Goal: Task Accomplishment & Management: Manage account settings

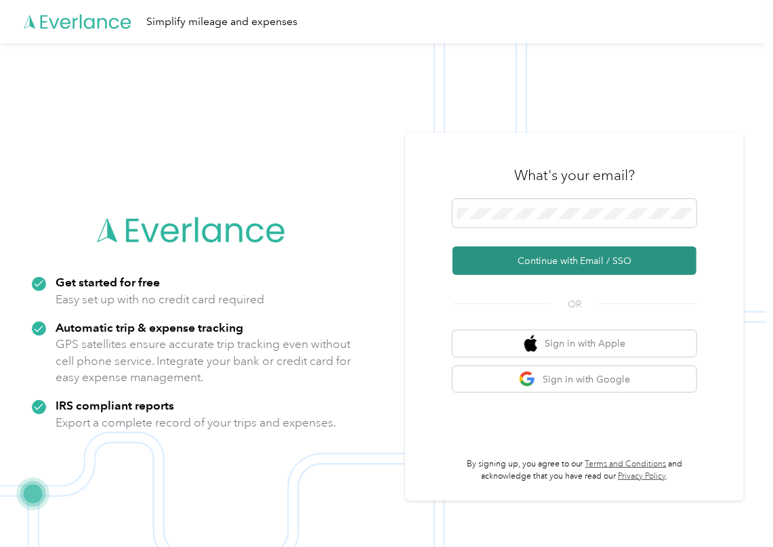
click at [502, 263] on button "Continue with Email / SSO" at bounding box center [574, 261] width 244 height 28
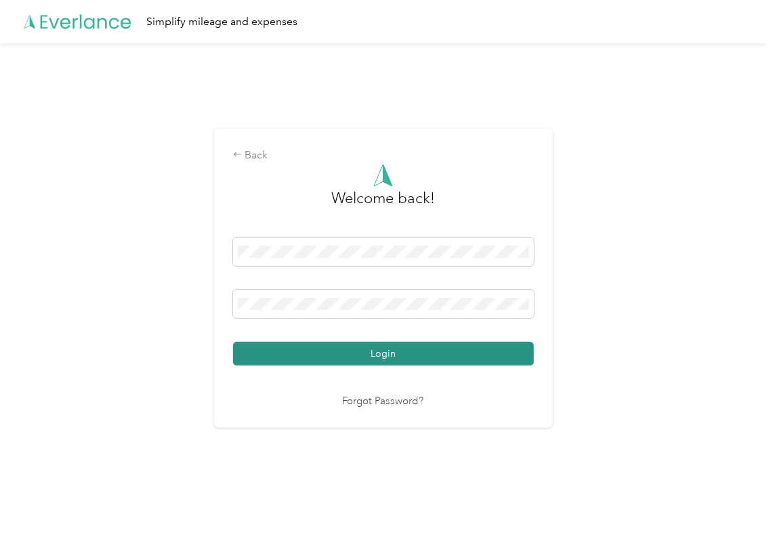
click at [306, 350] on button "Login" at bounding box center [383, 354] width 301 height 24
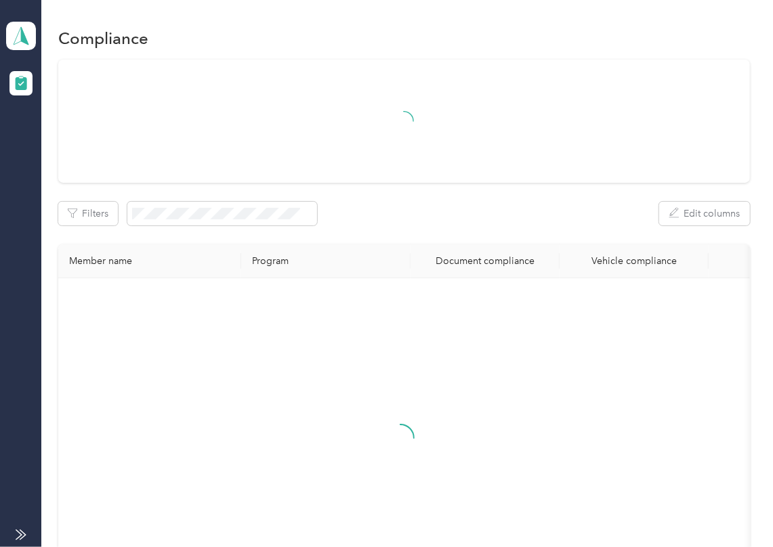
click at [496, 223] on div "Filters Edit columns" at bounding box center [403, 214] width 691 height 24
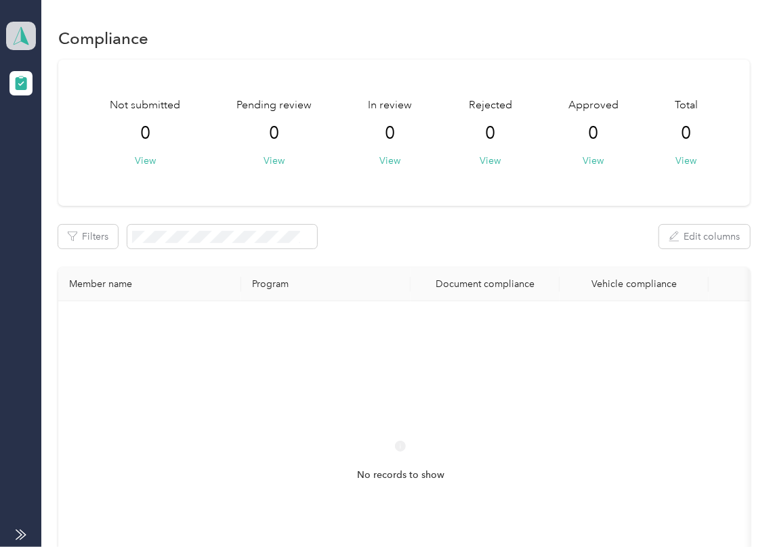
click at [18, 31] on icon at bounding box center [21, 35] width 20 height 19
click at [65, 139] on div "Log out" at bounding box center [44, 142] width 52 height 14
